Goal: Task Accomplishment & Management: Use online tool/utility

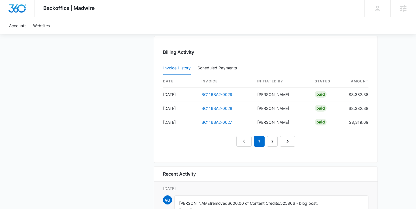
scroll to position [624, 0]
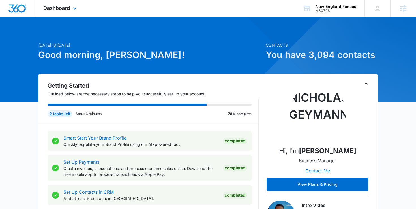
click at [56, 3] on div "Dashboard Apps Reputation Websites Forms CRM Email Social Shop Content Ads Inte…" at bounding box center [61, 8] width 52 height 17
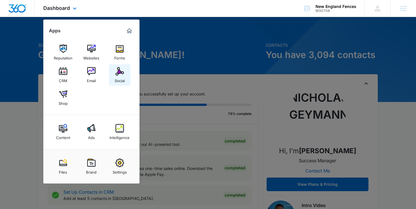
click at [115, 78] on div "Social" at bounding box center [120, 79] width 10 height 7
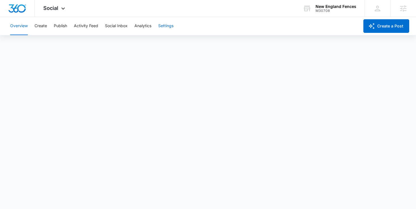
click at [163, 28] on button "Settings" at bounding box center [165, 26] width 15 height 18
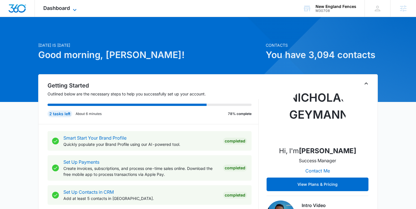
click at [56, 7] on span "Dashboard" at bounding box center [56, 8] width 27 height 6
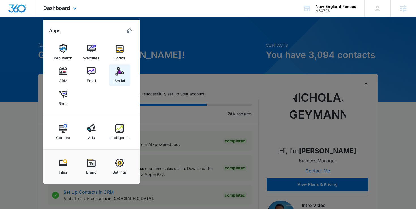
click at [123, 72] on img at bounding box center [119, 71] width 8 height 8
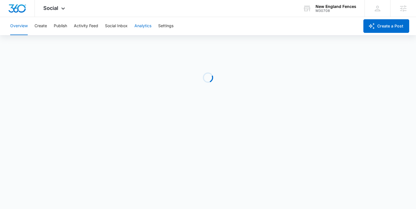
click at [147, 27] on button "Analytics" at bounding box center [142, 26] width 17 height 18
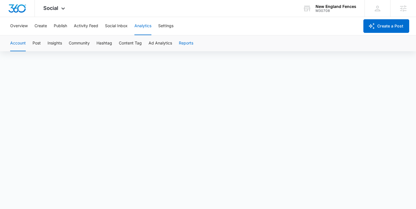
click at [183, 42] on button "Reports" at bounding box center [186, 43] width 14 height 16
click at [21, 40] on button "Account" at bounding box center [18, 43] width 16 height 16
